Goal: Task Accomplishment & Management: Manage account settings

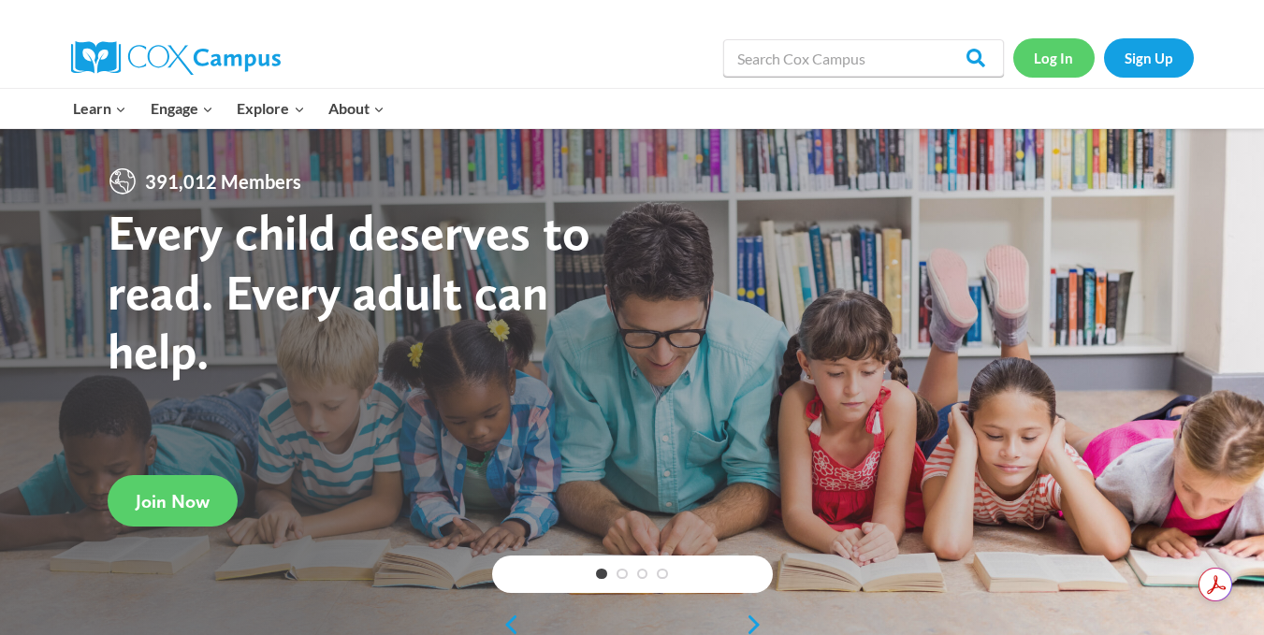
click at [1072, 57] on link "Log In" at bounding box center [1054, 57] width 81 height 38
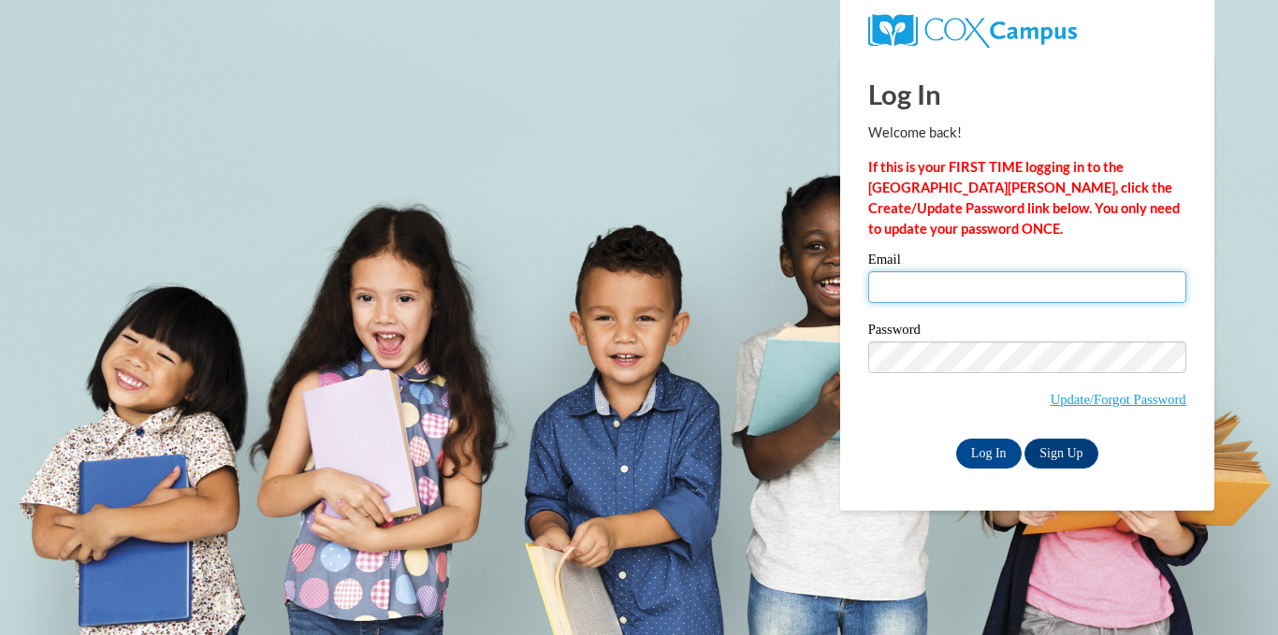
click at [950, 285] on input "Email" at bounding box center [1027, 287] width 318 height 32
click at [944, 292] on input "Email" at bounding box center [1027, 287] width 318 height 32
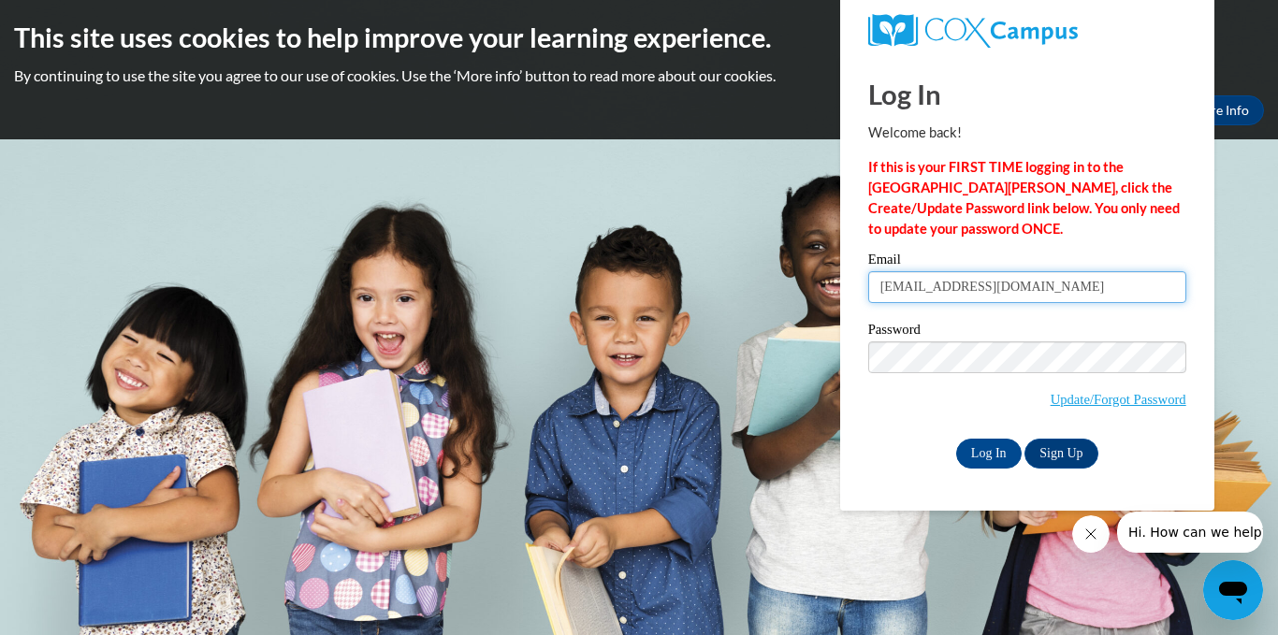
type input "[EMAIL_ADDRESS][DOMAIN_NAME]"
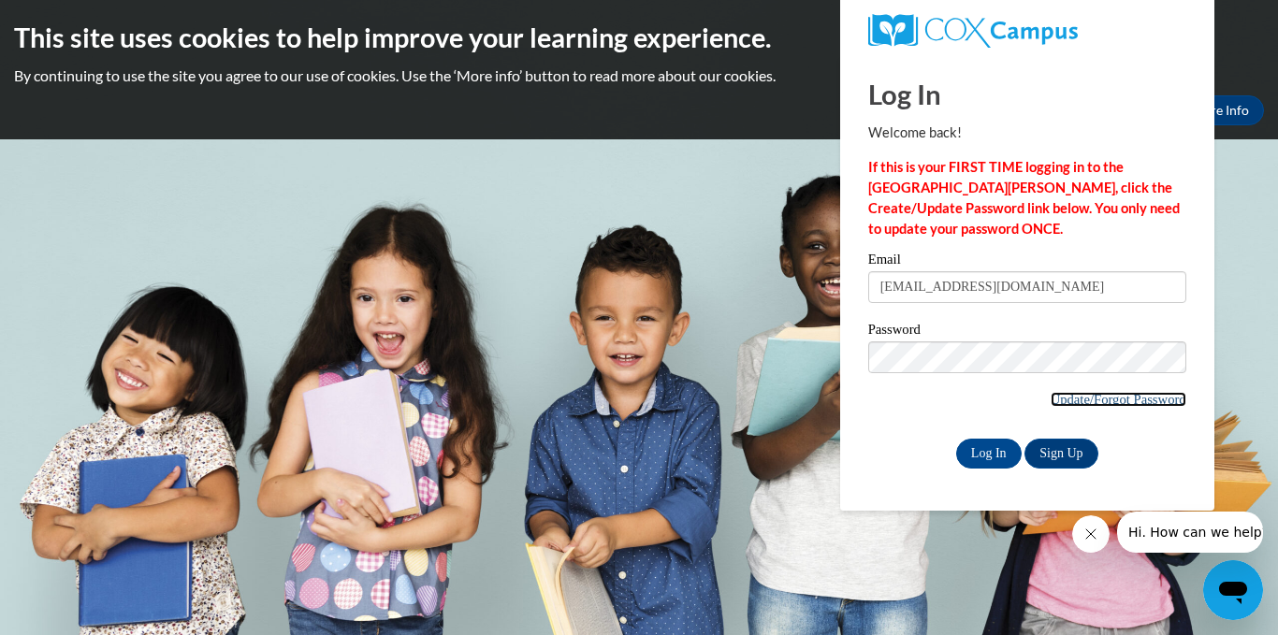
click at [1081, 399] on link "Update/Forgot Password" at bounding box center [1119, 399] width 136 height 15
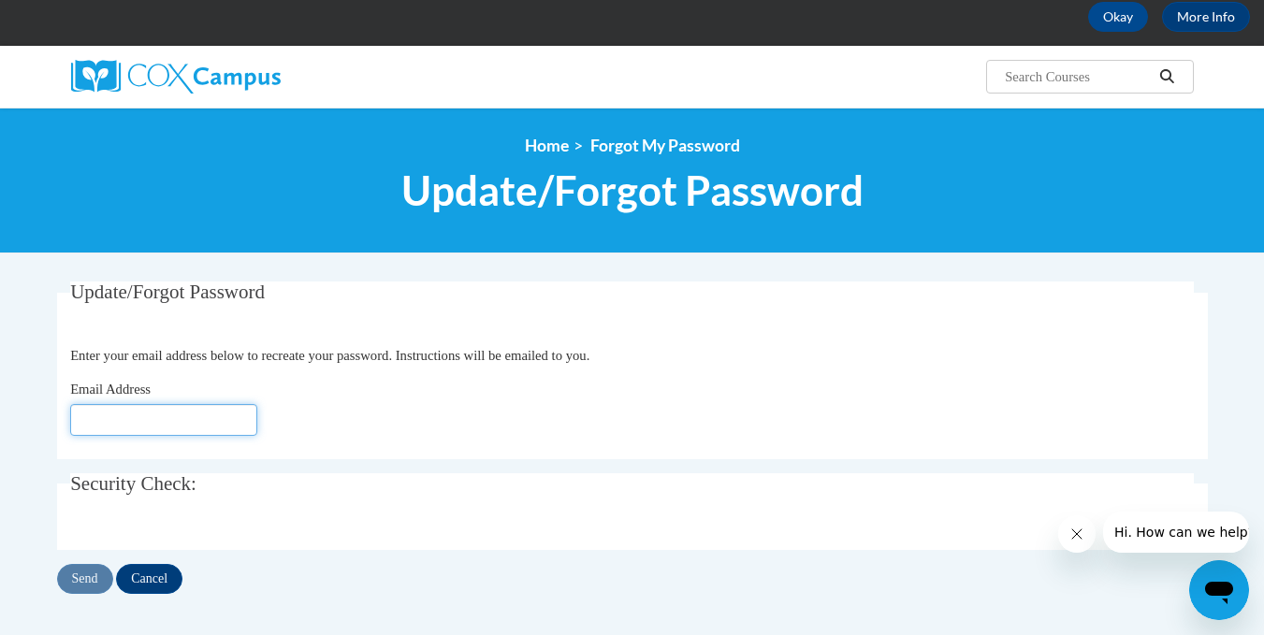
click at [158, 429] on input "Email Address" at bounding box center [163, 420] width 187 height 32
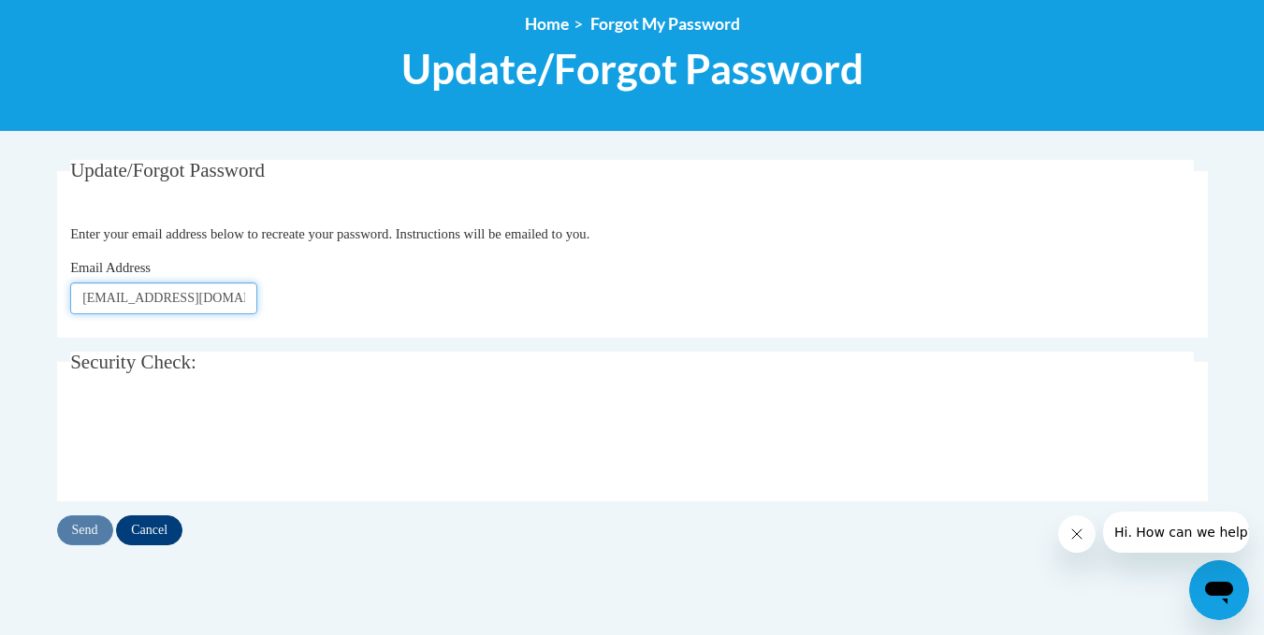
scroll to position [281, 0]
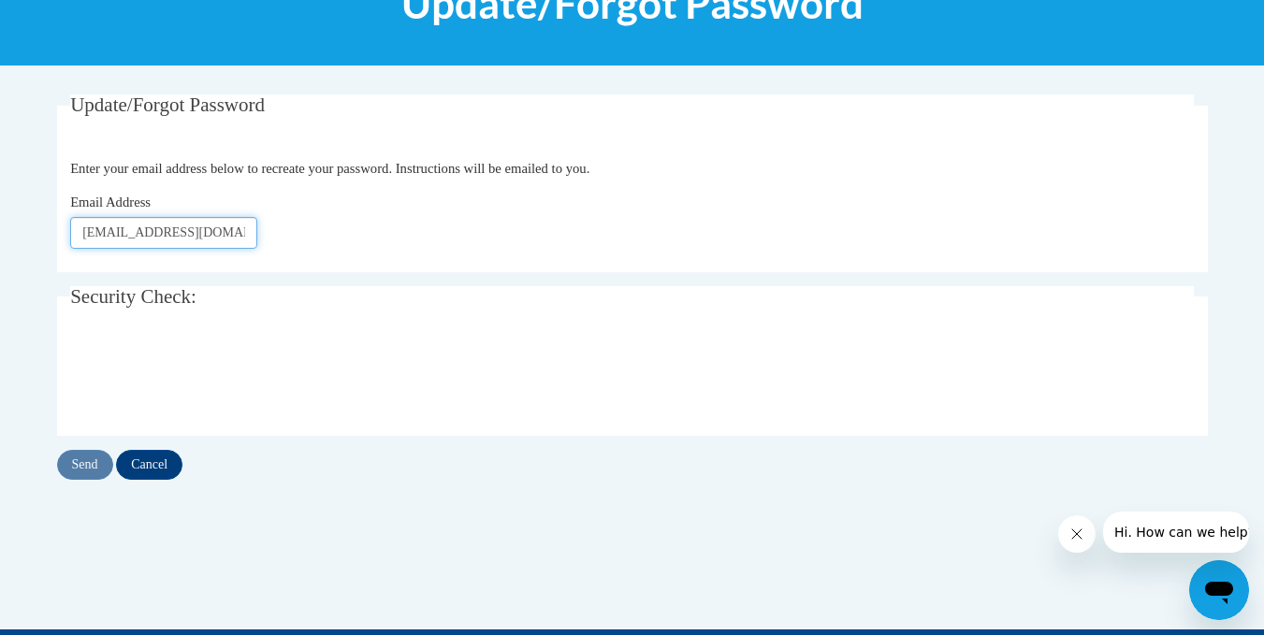
type input "[EMAIL_ADDRESS][DOMAIN_NAME]"
click at [93, 466] on input "Send" at bounding box center [85, 465] width 56 height 30
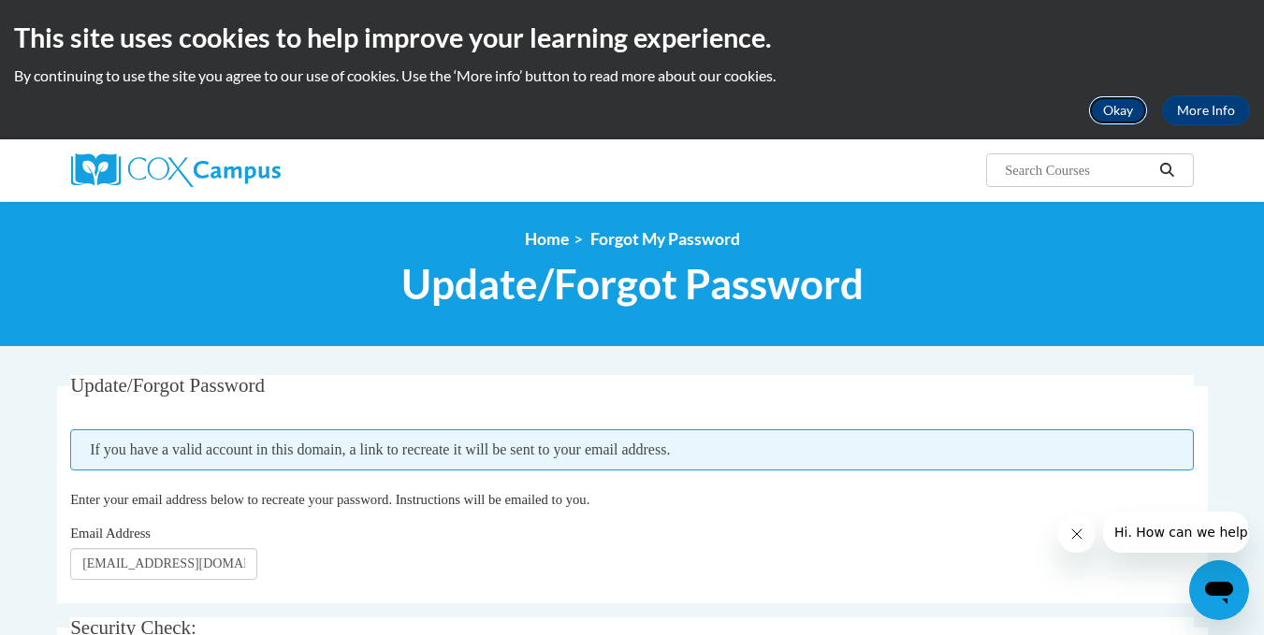
click at [1128, 106] on button "Okay" at bounding box center [1118, 110] width 60 height 30
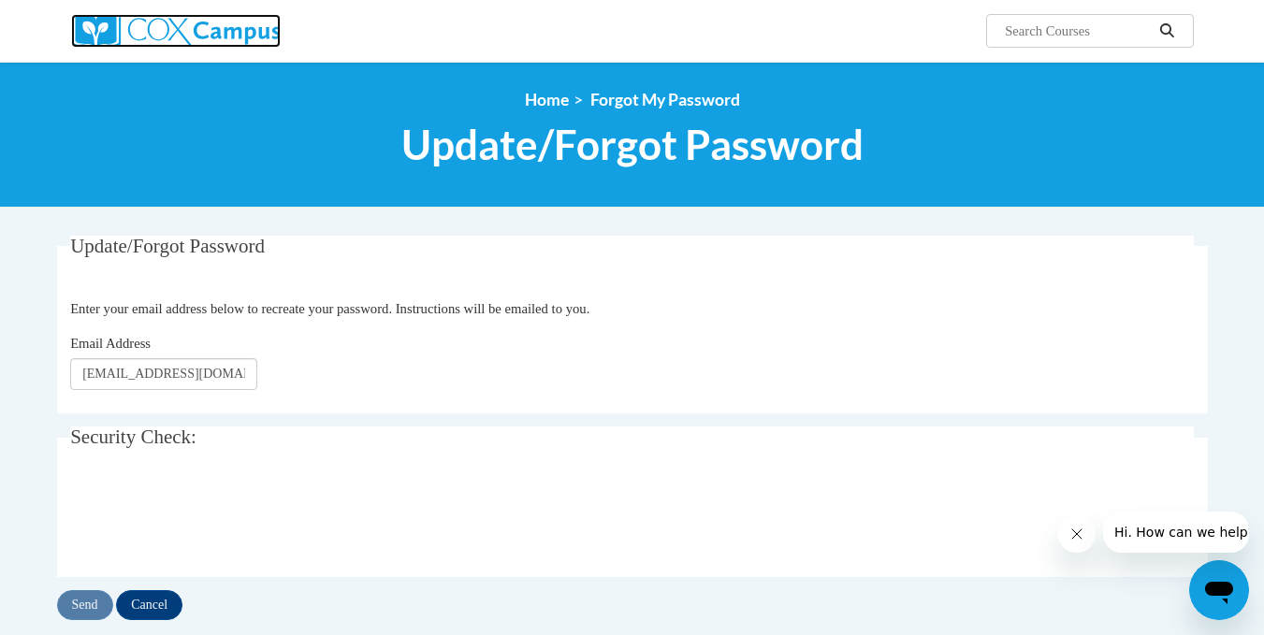
click at [161, 35] on img at bounding box center [176, 31] width 210 height 34
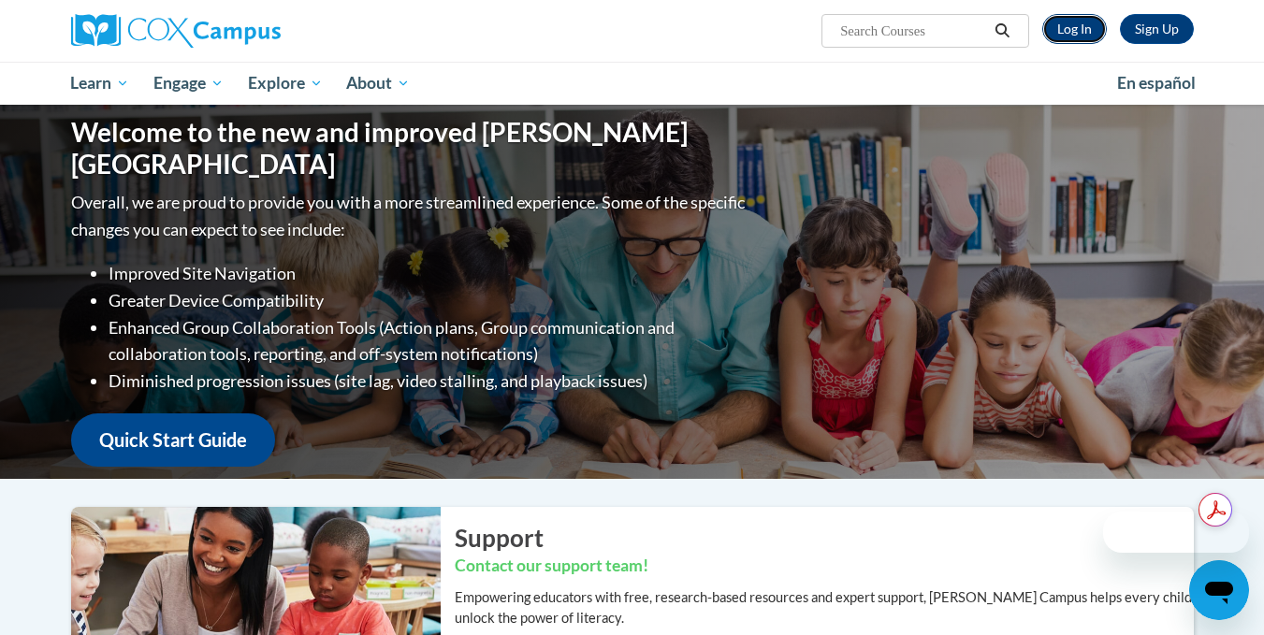
click at [1079, 15] on link "Log In" at bounding box center [1075, 29] width 65 height 30
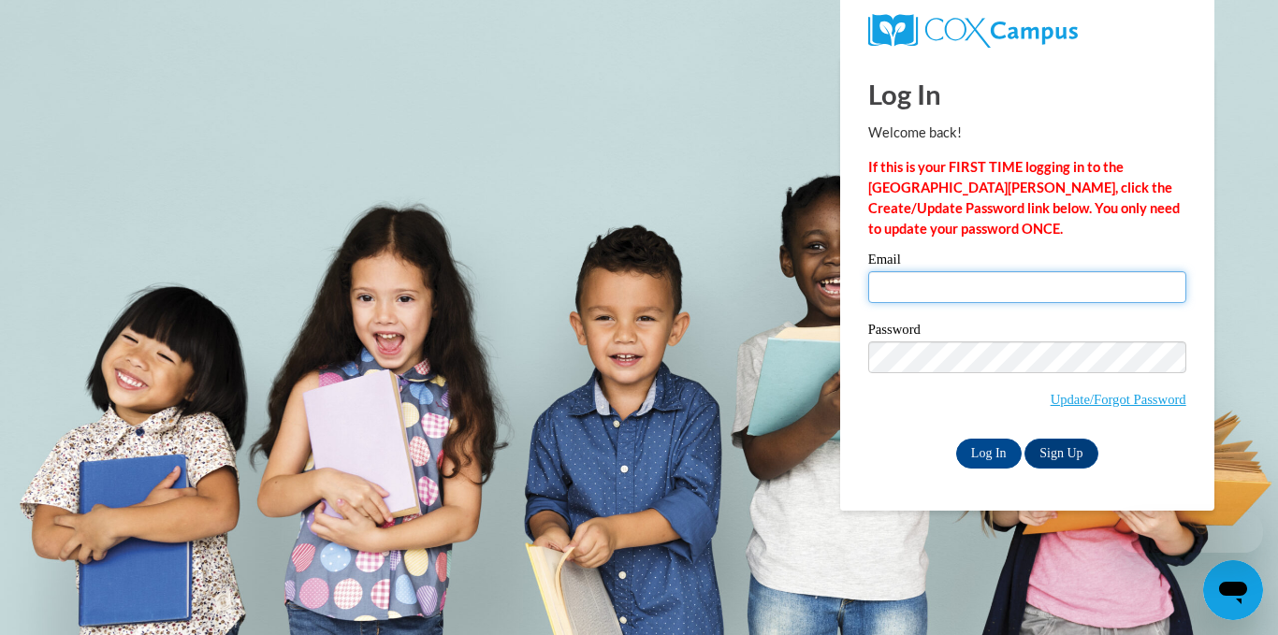
click at [1093, 288] on input "Email" at bounding box center [1027, 287] width 318 height 32
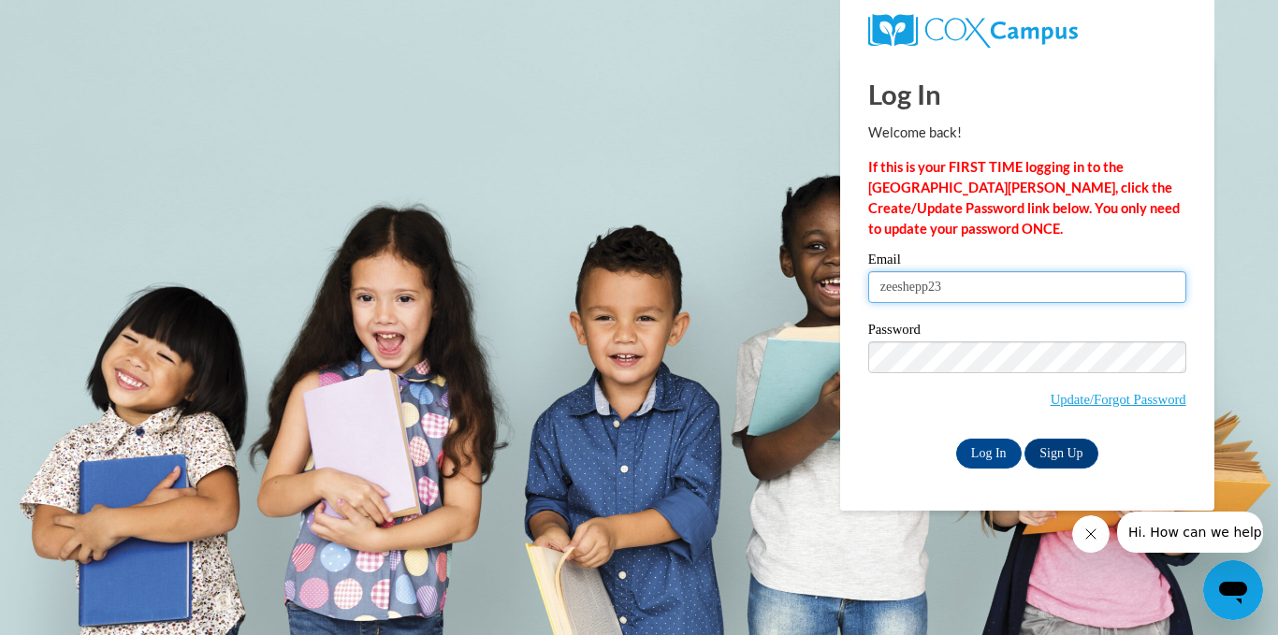
type input "zeeshepp23@gmail.com"
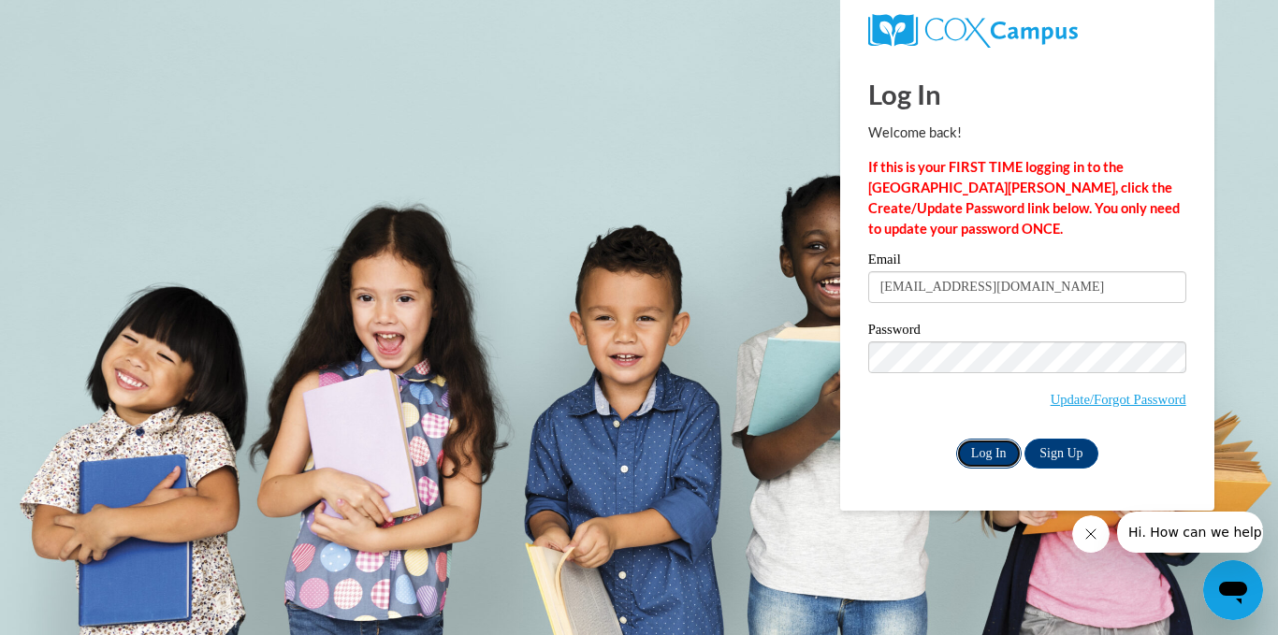
click at [1002, 454] on input "Log In" at bounding box center [989, 454] width 66 height 30
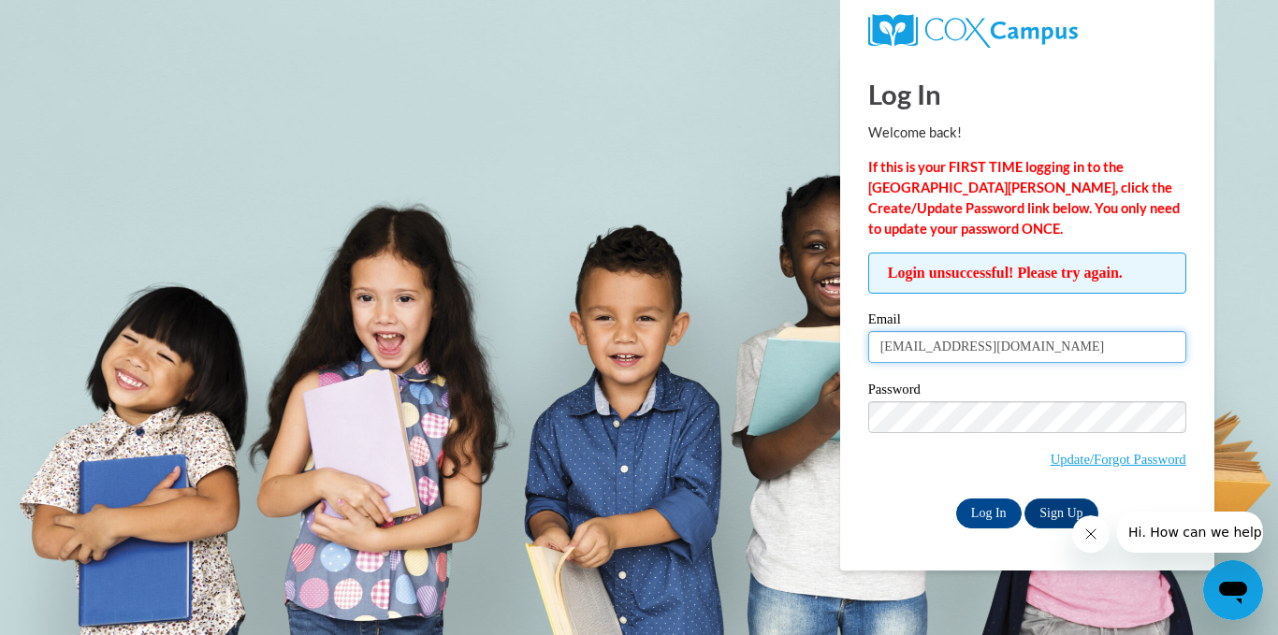
click at [1049, 349] on input "[EMAIL_ADDRESS][DOMAIN_NAME]" at bounding box center [1027, 347] width 318 height 32
click at [986, 516] on input "Log In" at bounding box center [989, 514] width 66 height 30
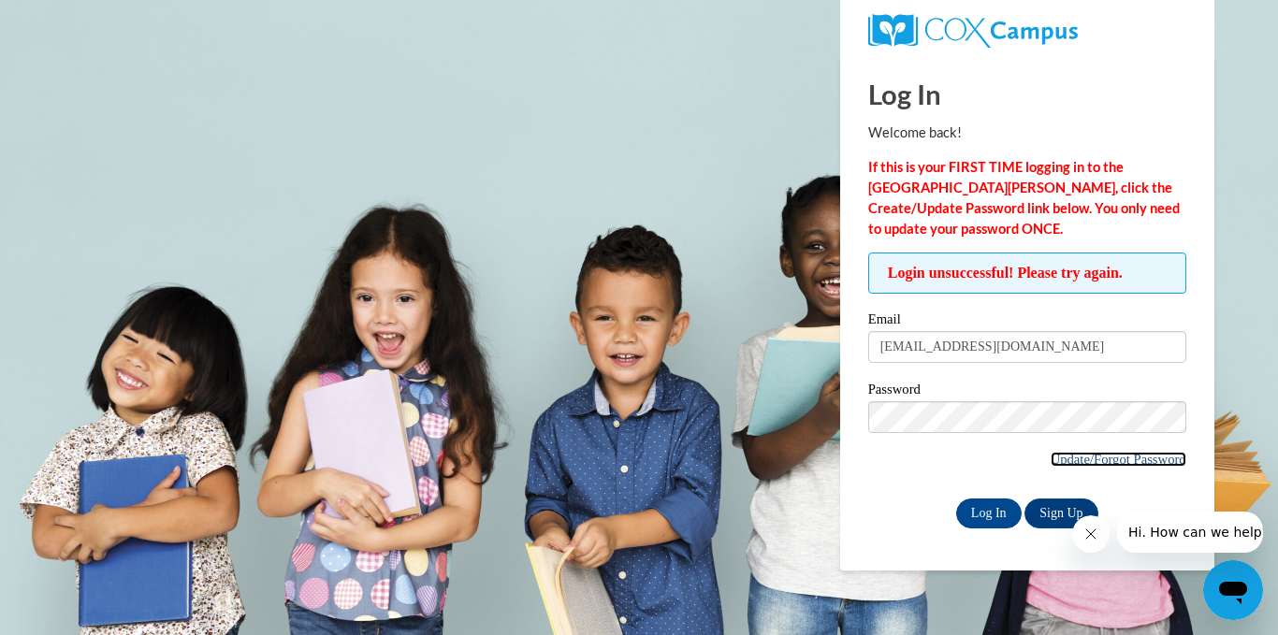
click at [1083, 463] on link "Update/Forgot Password" at bounding box center [1119, 459] width 136 height 15
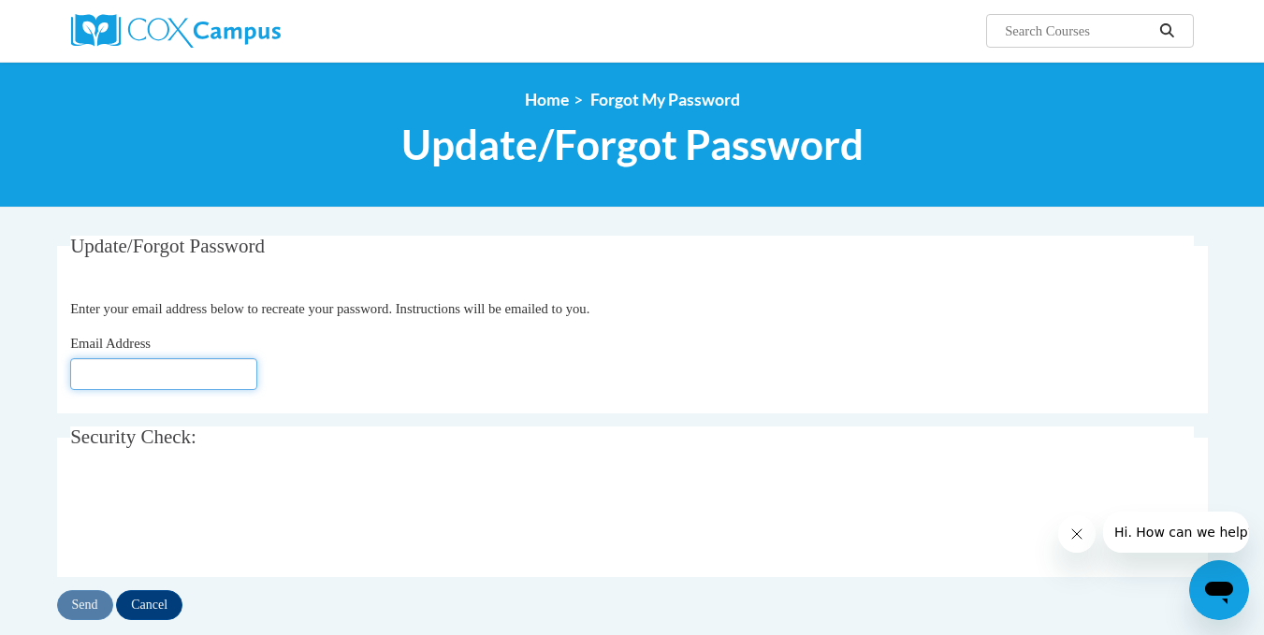
click at [210, 372] on input "Email Address" at bounding box center [163, 374] width 187 height 32
type input "[EMAIL_ADDRESS][DOMAIN_NAME]"
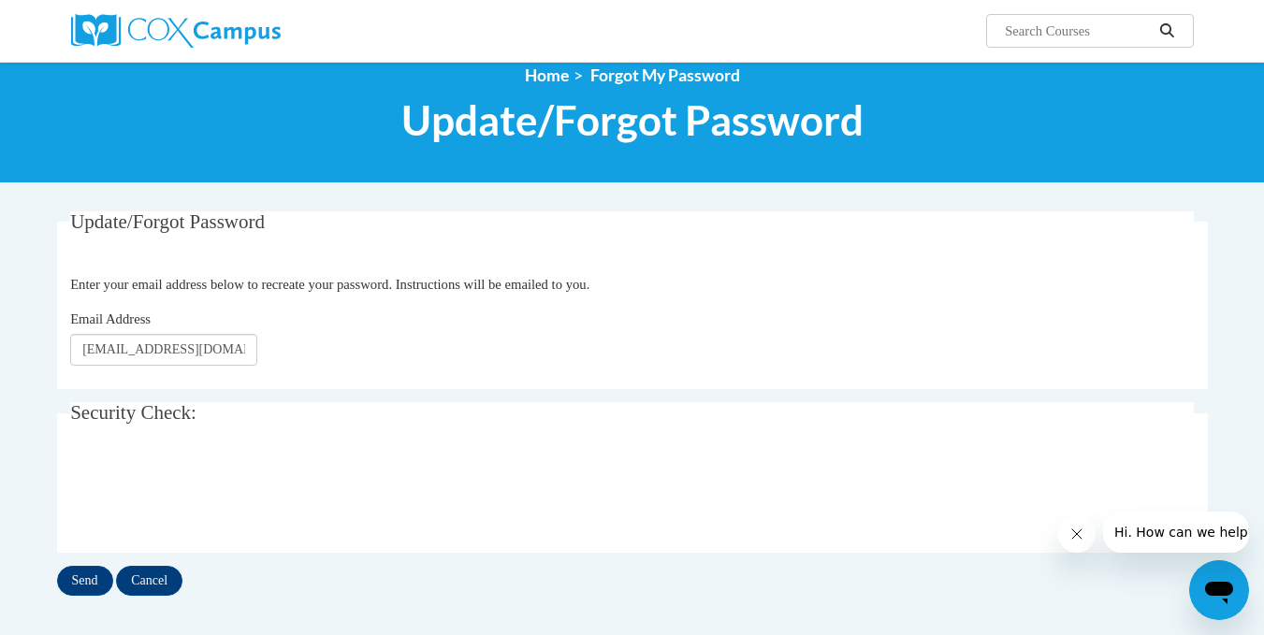
scroll to position [94, 0]
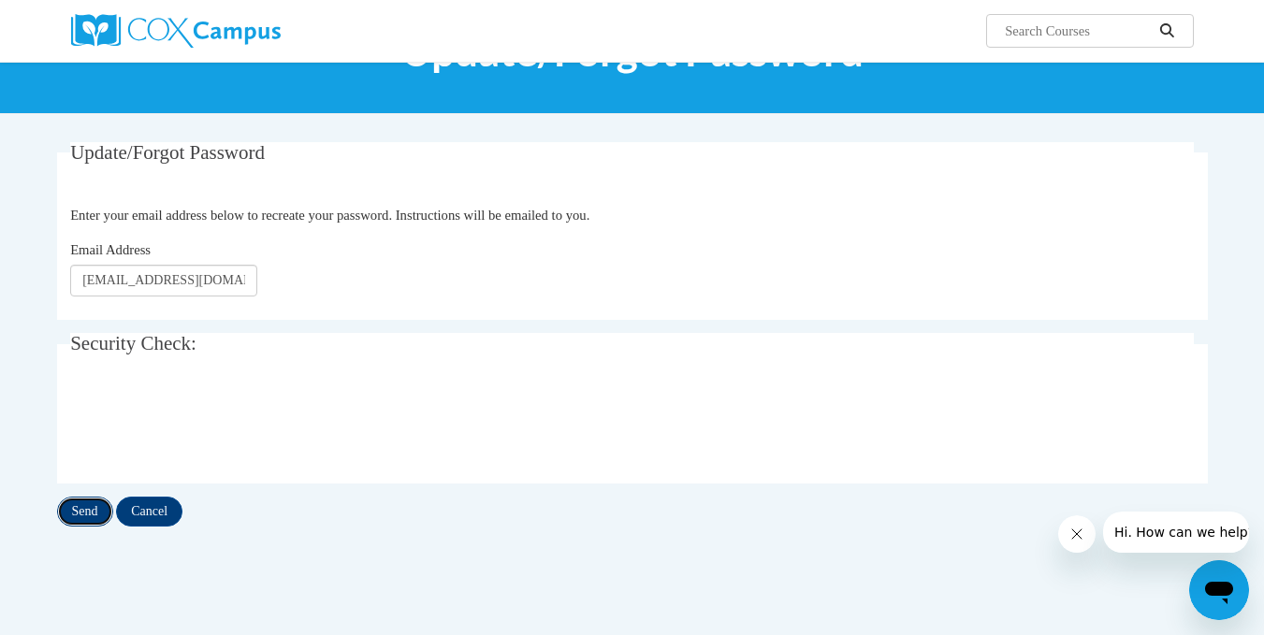
click at [83, 518] on input "Send" at bounding box center [85, 512] width 56 height 30
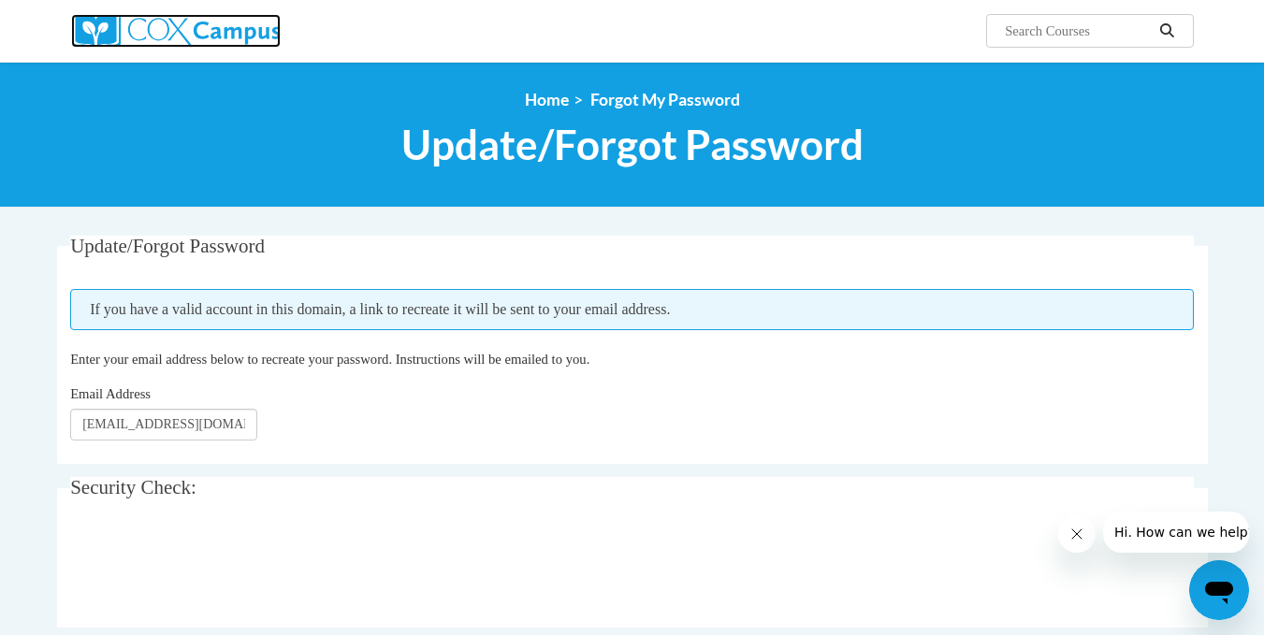
click at [146, 31] on img at bounding box center [176, 31] width 210 height 34
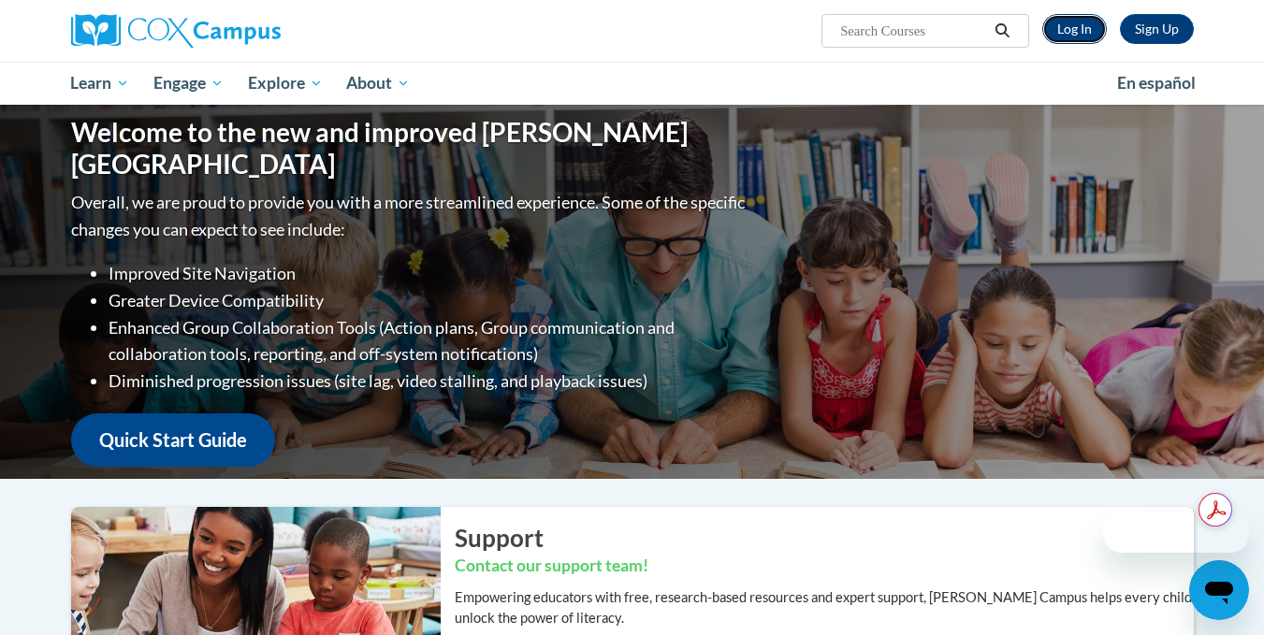
click at [1073, 32] on link "Log In" at bounding box center [1075, 29] width 65 height 30
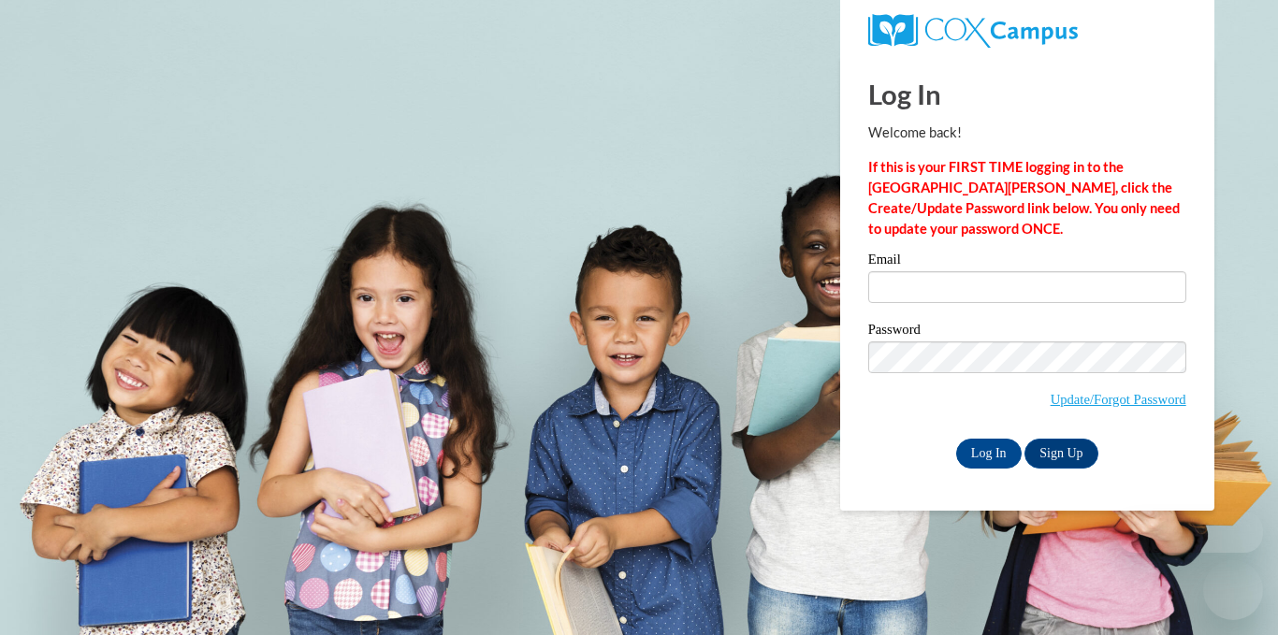
click at [964, 287] on input "Email" at bounding box center [1027, 287] width 318 height 32
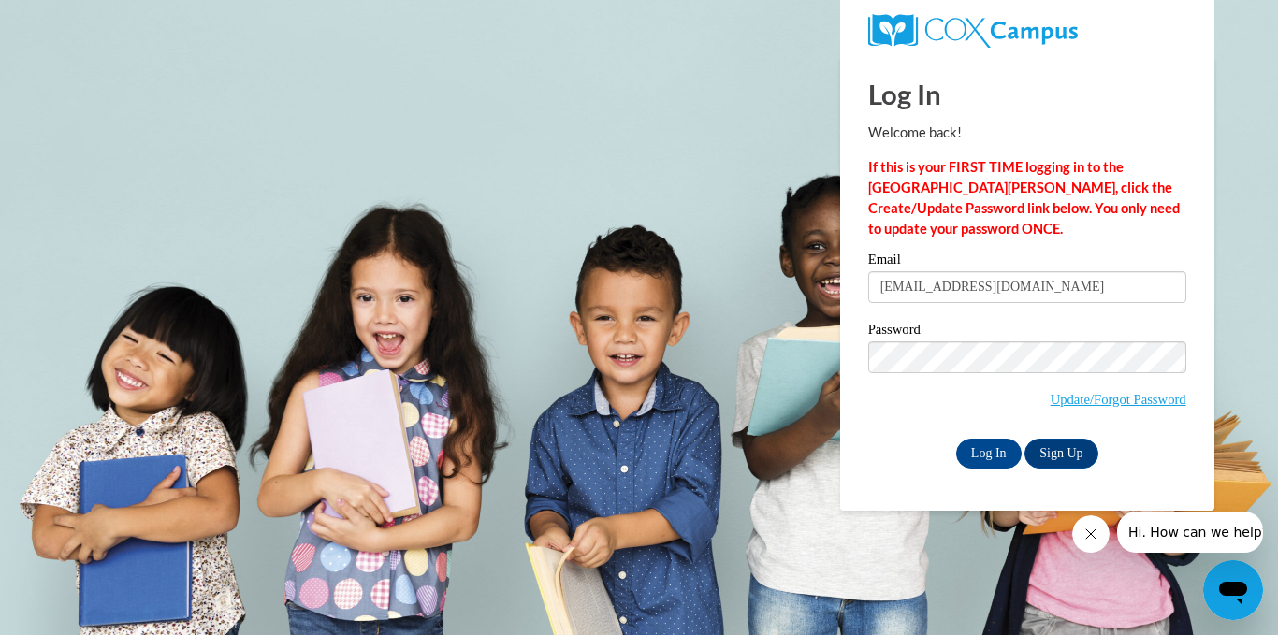
type input "[EMAIL_ADDRESS][DOMAIN_NAME]"
click at [997, 451] on input "Log In" at bounding box center [989, 454] width 66 height 30
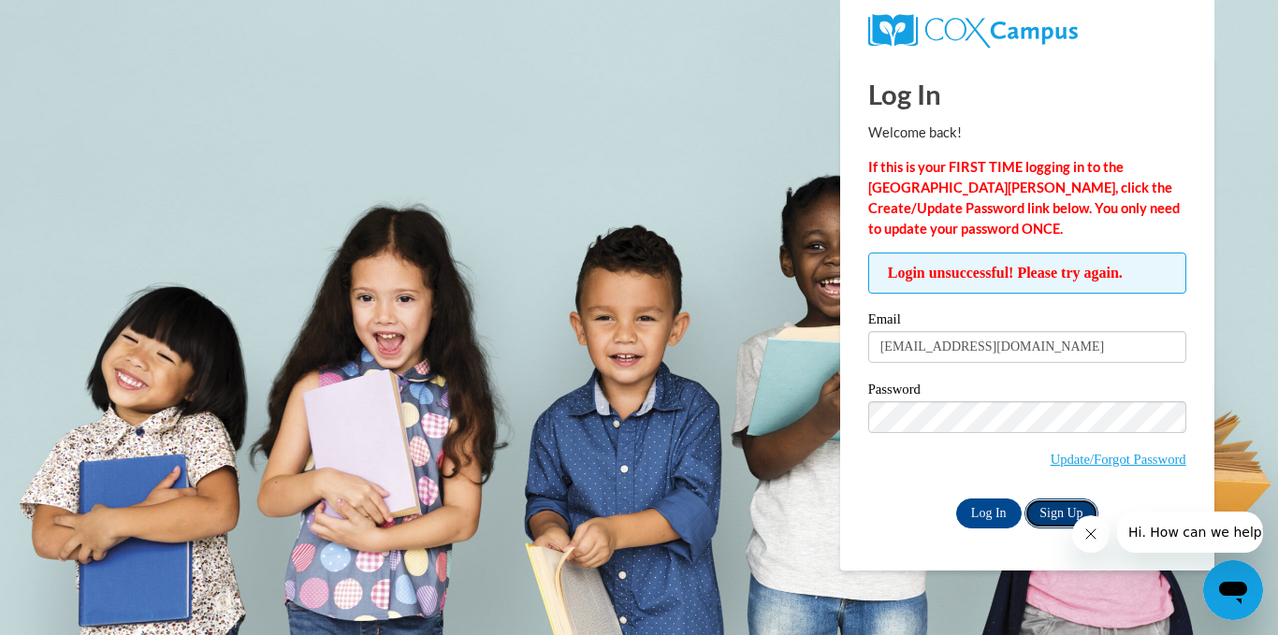
click at [1048, 524] on link "Sign Up" at bounding box center [1061, 514] width 73 height 30
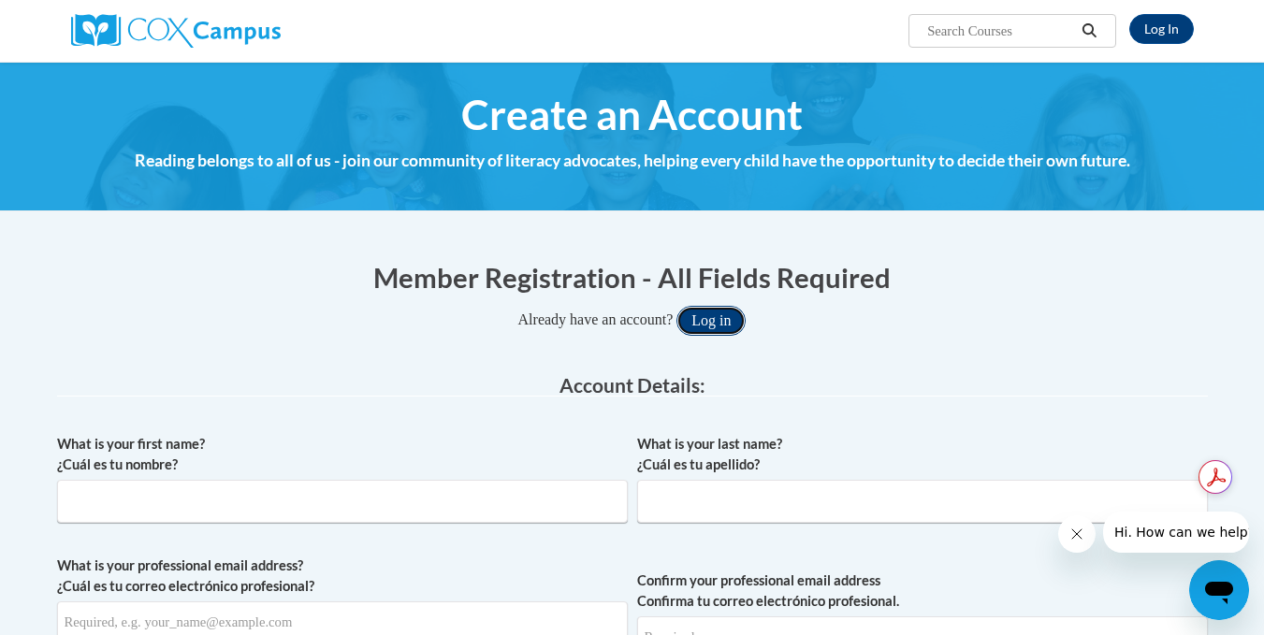
click at [715, 329] on button "Log in" at bounding box center [711, 321] width 69 height 30
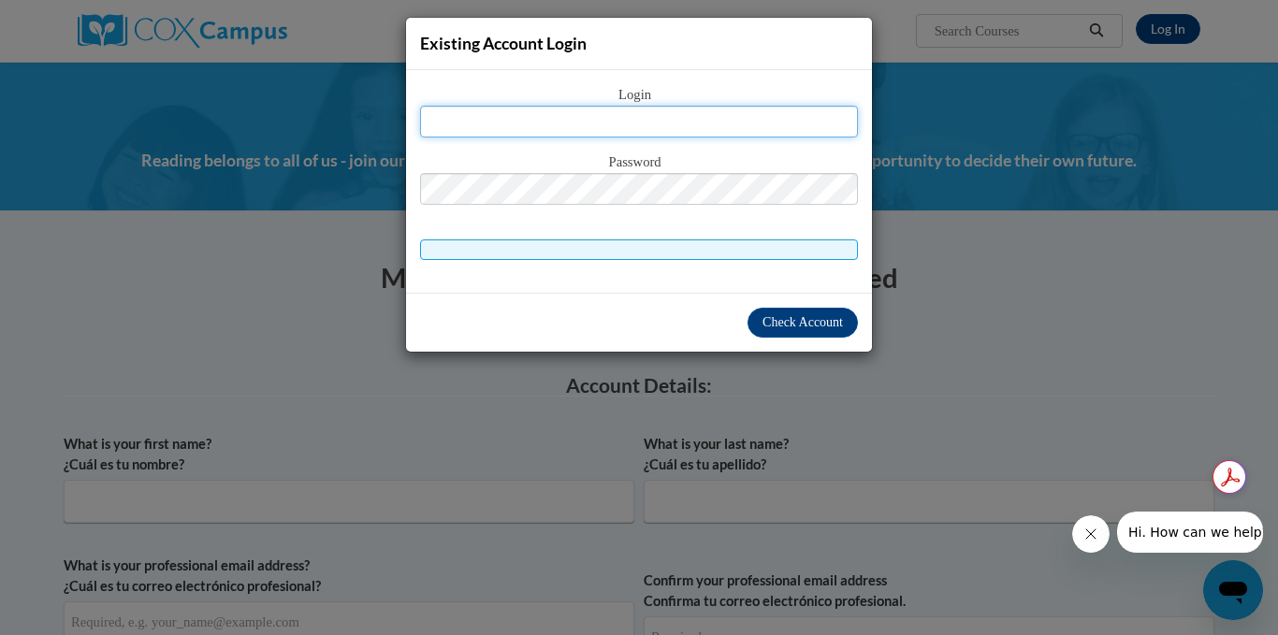
click at [664, 119] on input "text" at bounding box center [639, 122] width 438 height 32
type input "[EMAIL_ADDRESS][DOMAIN_NAME]"
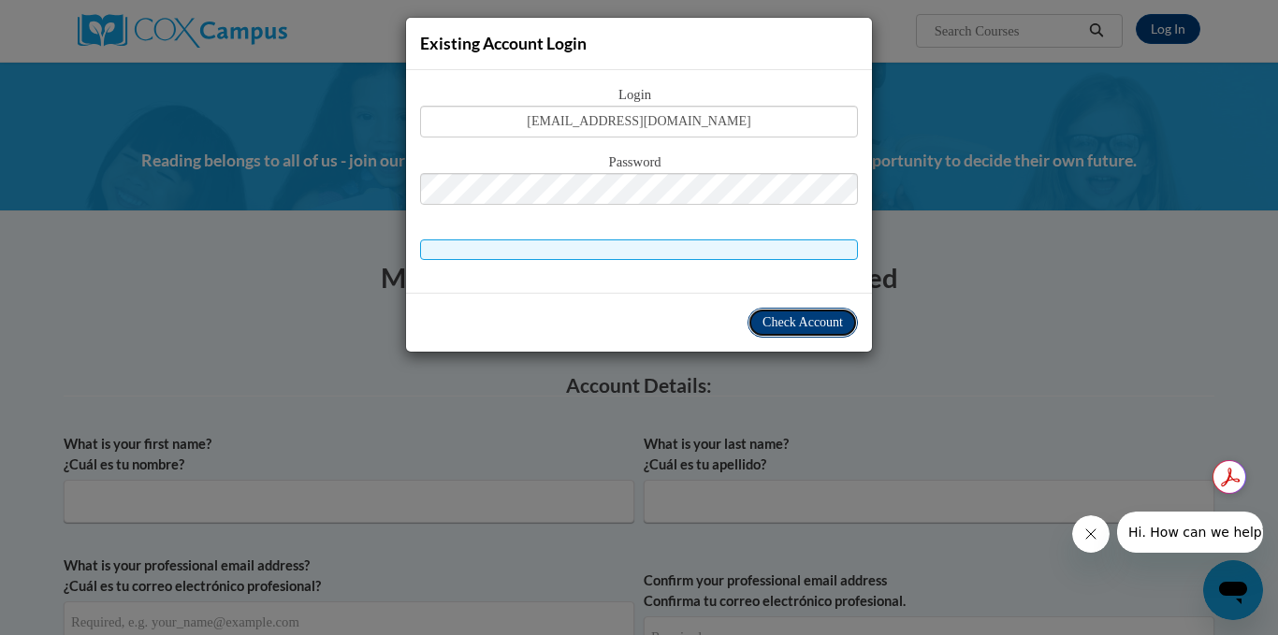
click at [805, 320] on span "Check Account" at bounding box center [803, 322] width 80 height 14
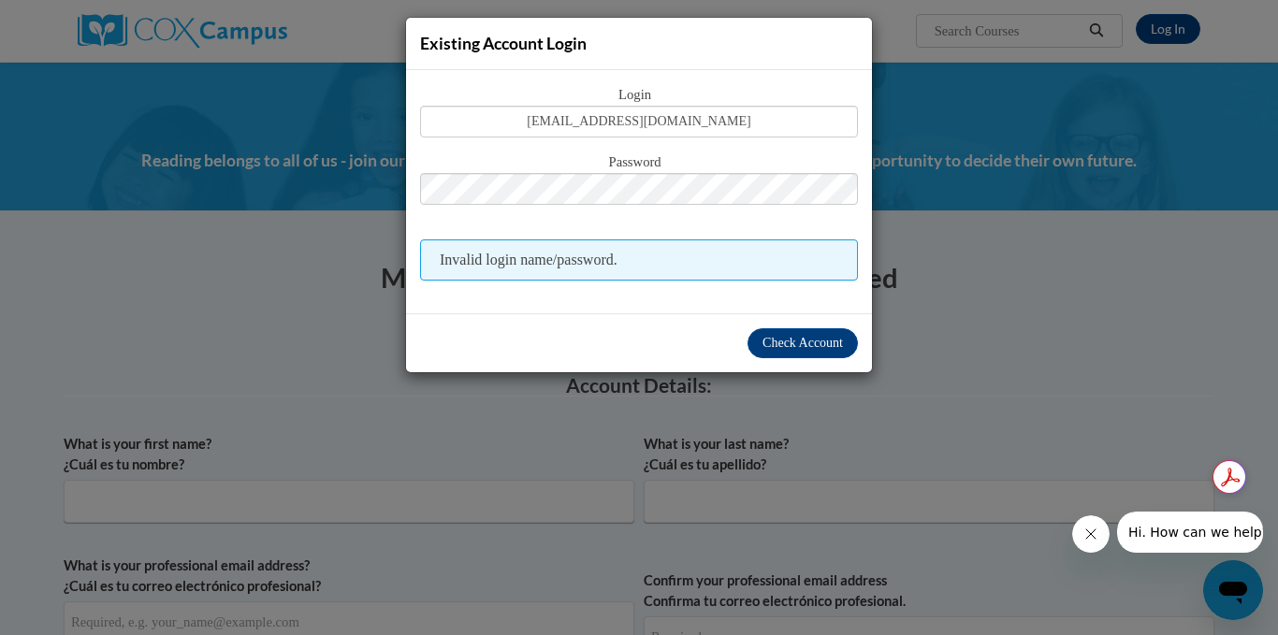
click at [1082, 401] on div "Existing Account Login Login zeeshepp23@gmail.com Password Invalid login name/p…" at bounding box center [639, 317] width 1278 height 635
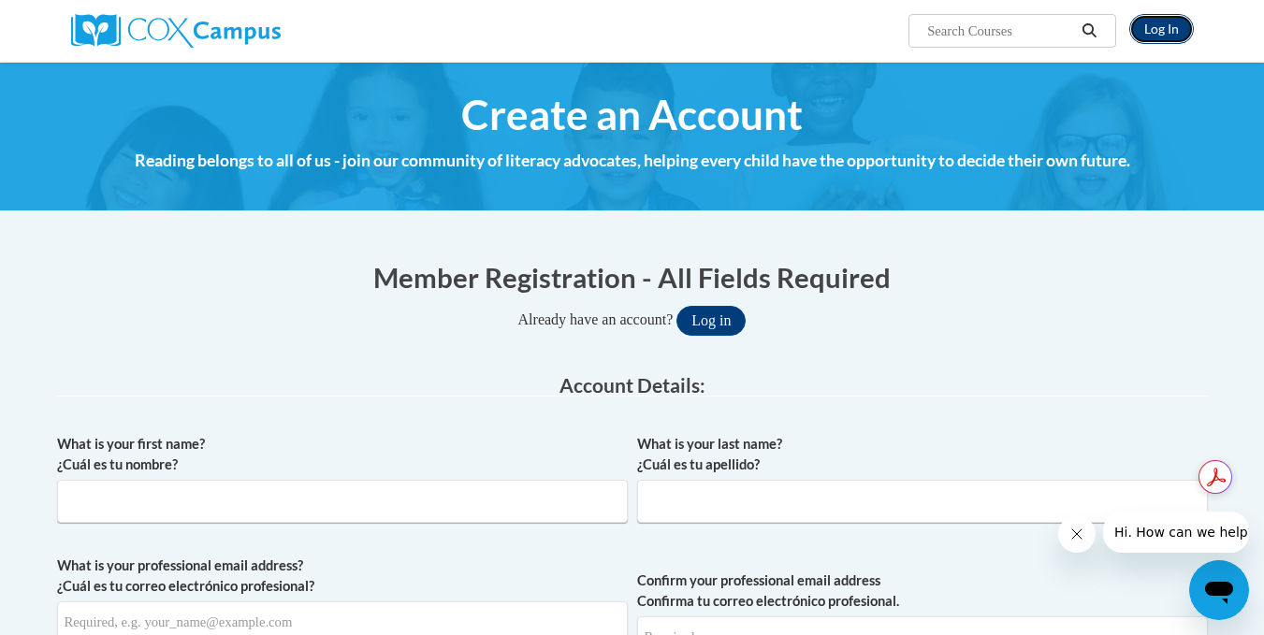
click at [1163, 34] on link "Log In" at bounding box center [1162, 29] width 65 height 30
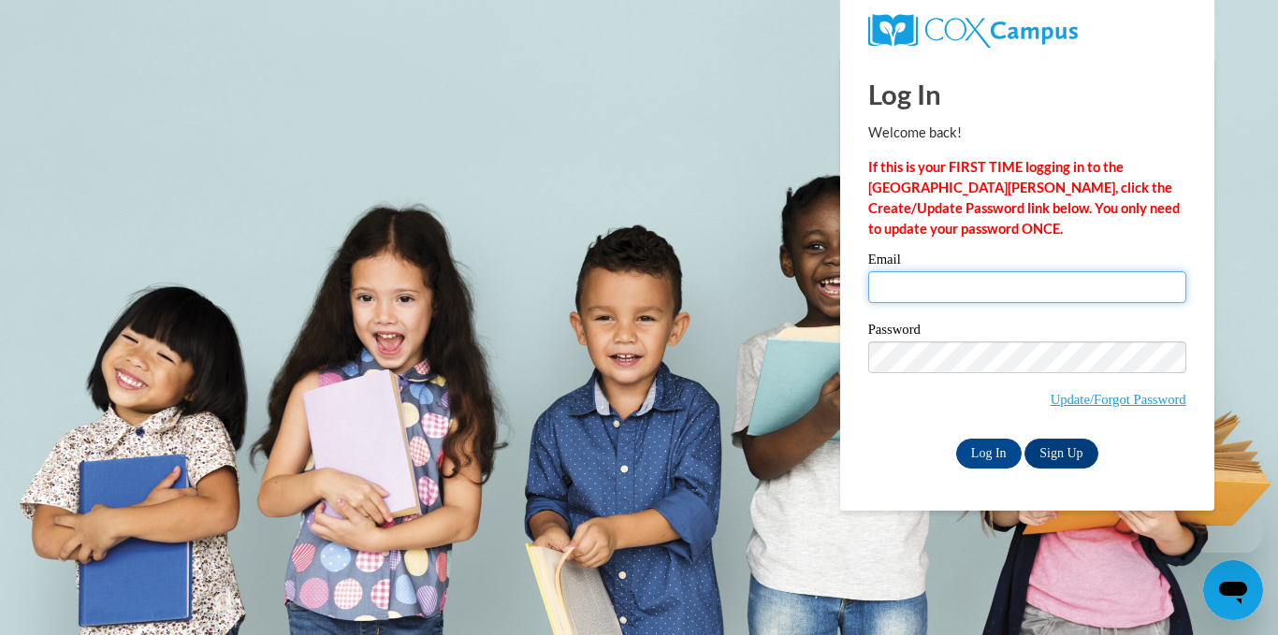
drag, startPoint x: 0, startPoint y: 0, endPoint x: 977, endPoint y: 292, distance: 1019.7
click at [977, 292] on input "Email" at bounding box center [1027, 287] width 318 height 32
type input "[EMAIL_ADDRESS][DOMAIN_NAME]"
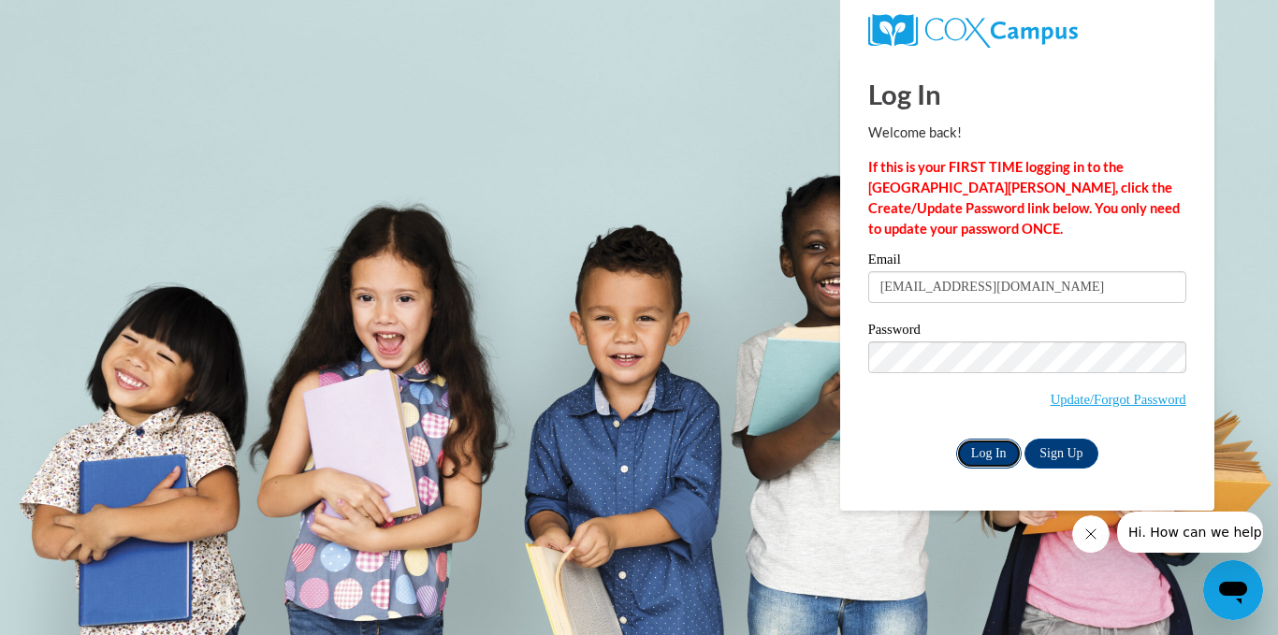
click at [981, 445] on input "Log In" at bounding box center [989, 454] width 66 height 30
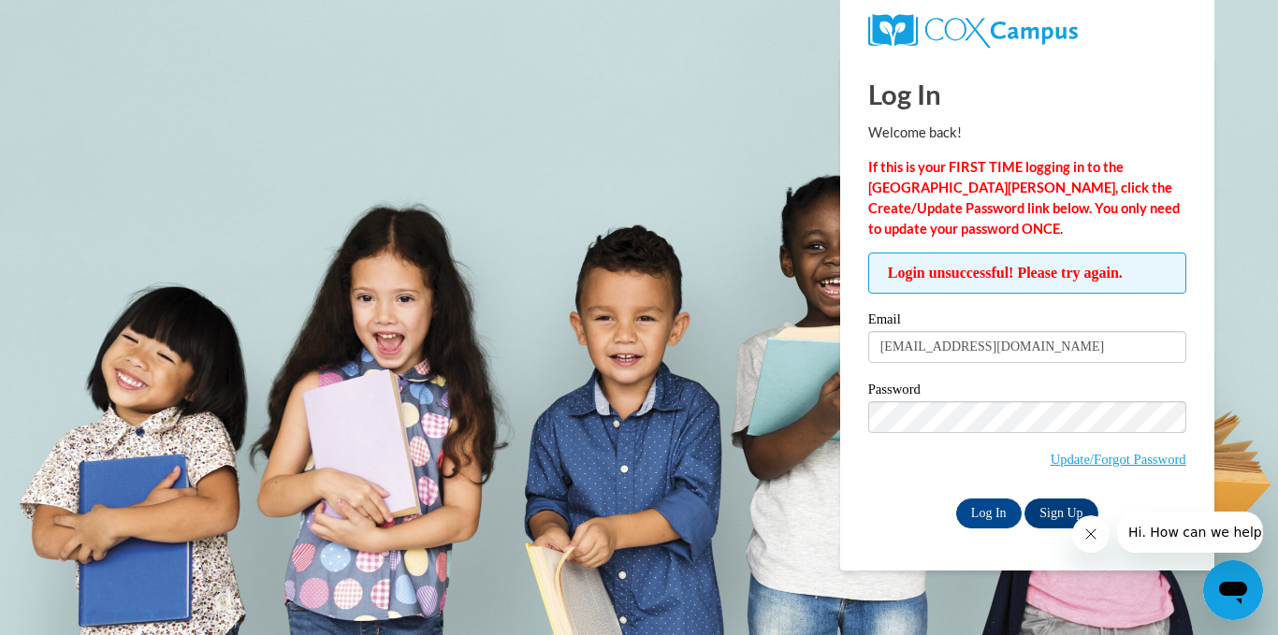
click at [1091, 537] on icon "Close message from company" at bounding box center [1090, 534] width 15 height 15
